Goal: Task Accomplishment & Management: Use online tool/utility

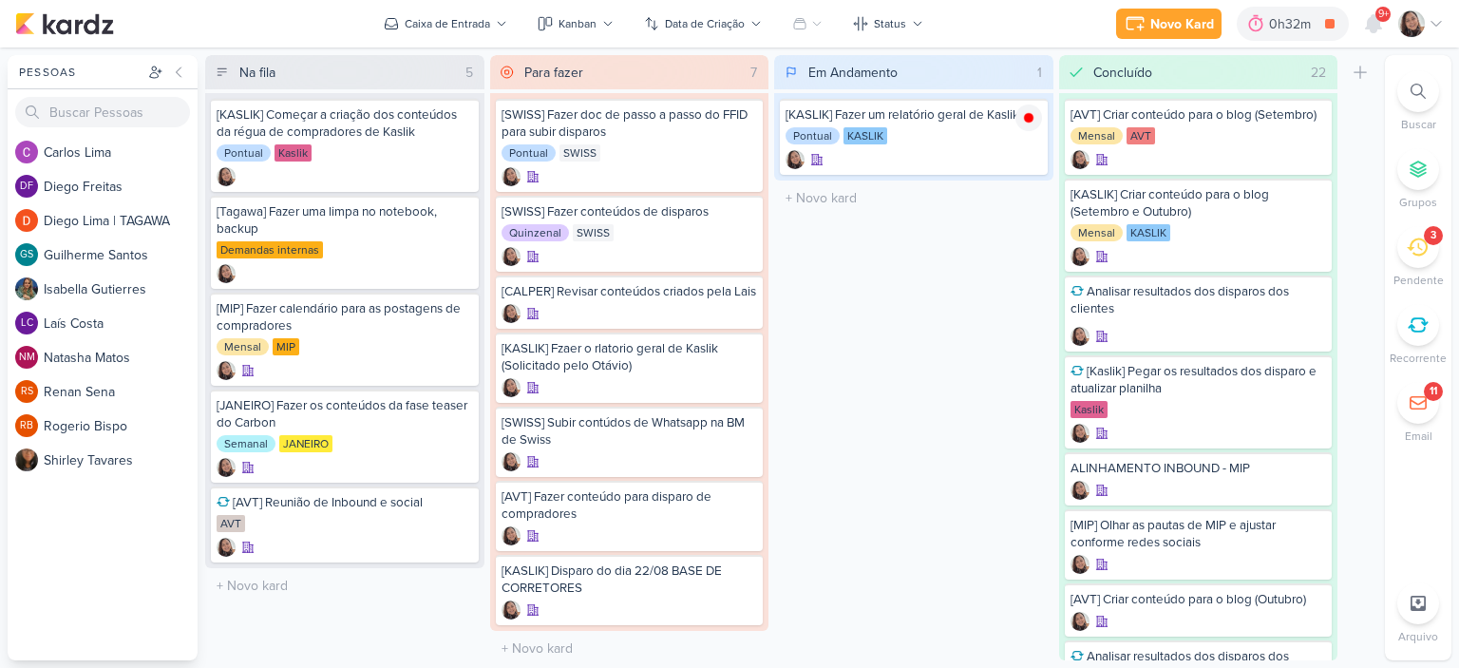
click at [856, 212] on div "O título do kard deve ter menos que 100 caracteres" at bounding box center [913, 198] width 279 height 35
click at [847, 204] on input "text" at bounding box center [914, 198] width 272 height 28
paste input "MIP | JANEIRO - ALINHAMENTO"
type input "MIP | JANEIRO - ALINHAMENTO CAMPANHAS"
click at [1023, 211] on div "MIP | JANEIRO - ALINHAMENTO CAMPANHAS" at bounding box center [914, 203] width 257 height 34
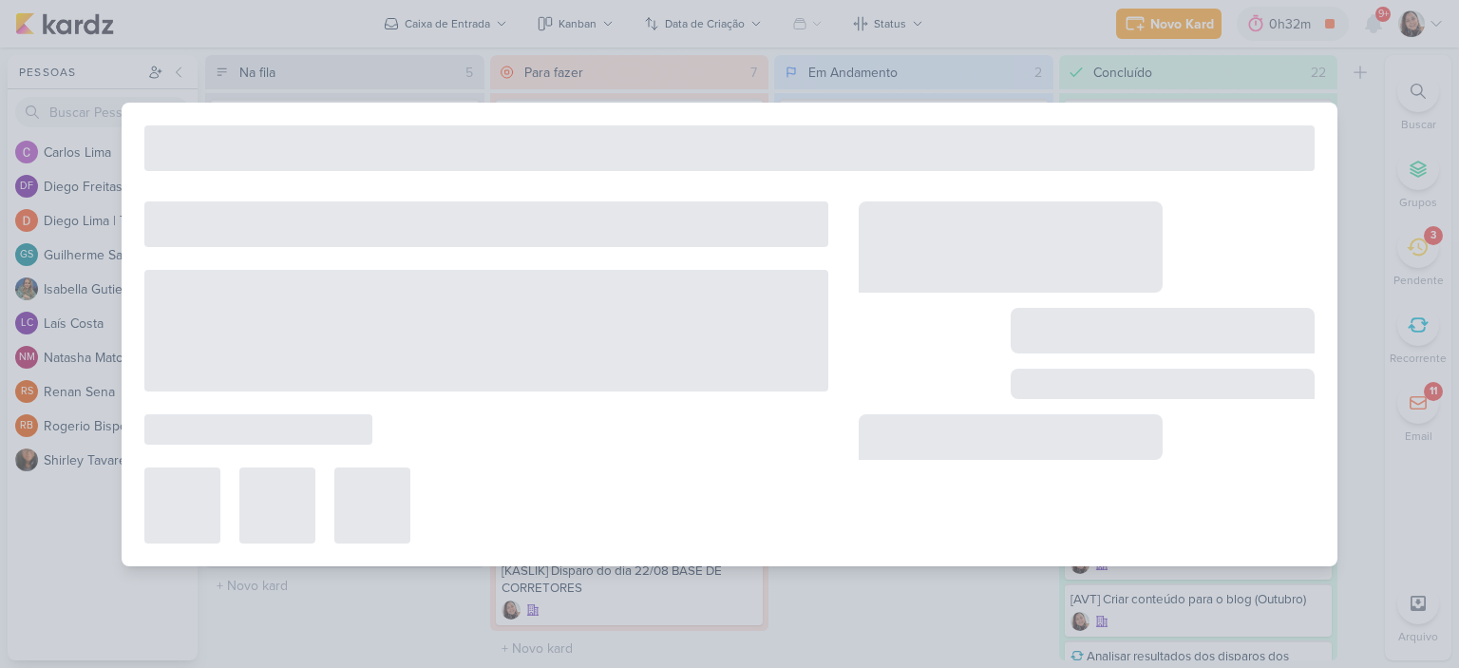
click at [1026, 188] on div at bounding box center [730, 335] width 1216 height 464
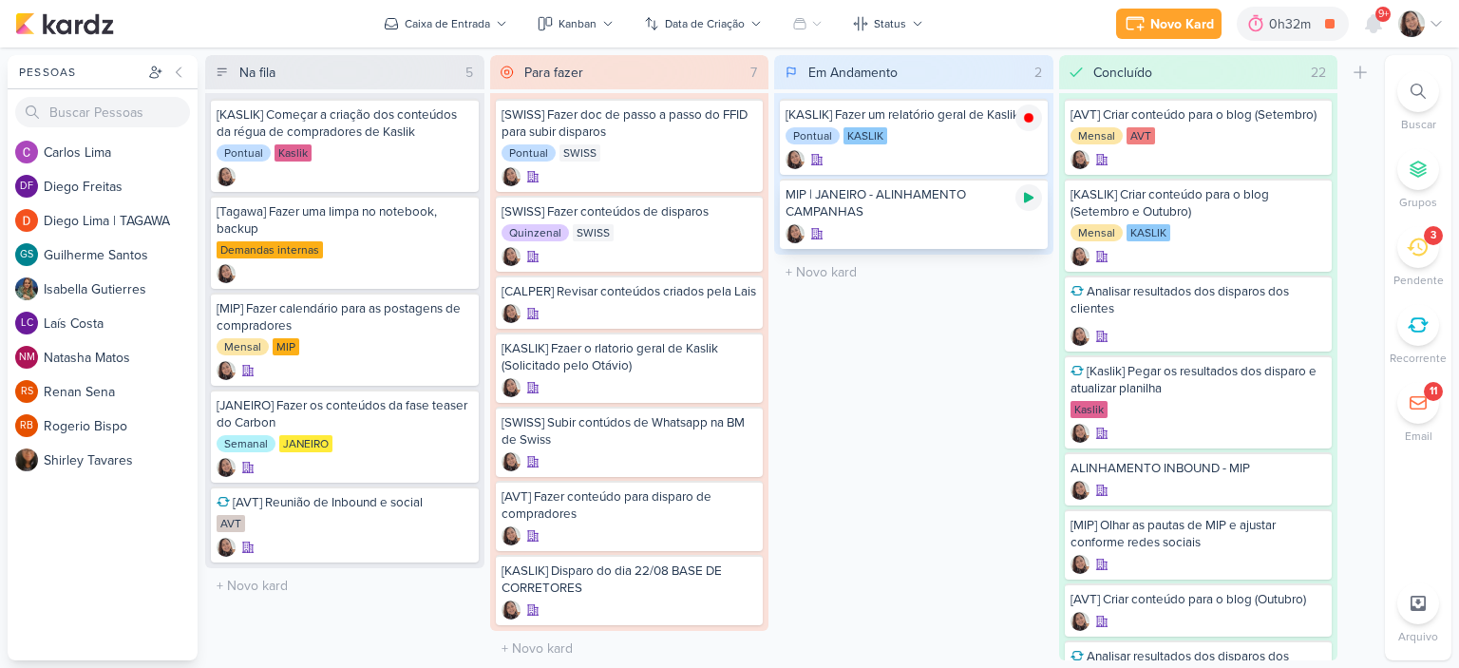
click at [1022, 200] on icon at bounding box center [1028, 197] width 15 height 15
click at [864, 273] on input "text" at bounding box center [914, 272] width 272 height 28
paste input "Performance TGW"
click at [786, 276] on input "Performance TGW" at bounding box center [914, 272] width 272 height 28
type input "REUNIÃO Performance TGW"
